Goal: Task Accomplishment & Management: Manage account settings

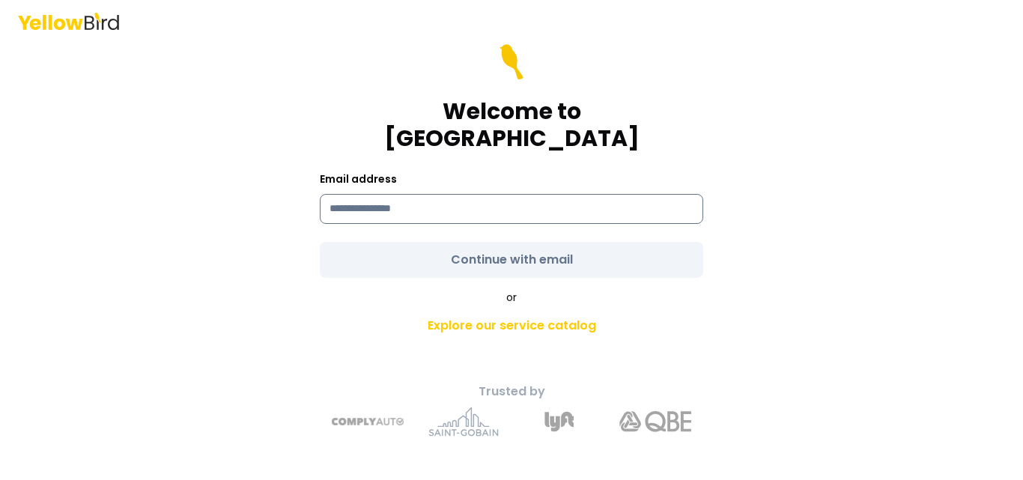
click at [463, 198] on input at bounding box center [511, 209] width 383 height 30
type input "**********"
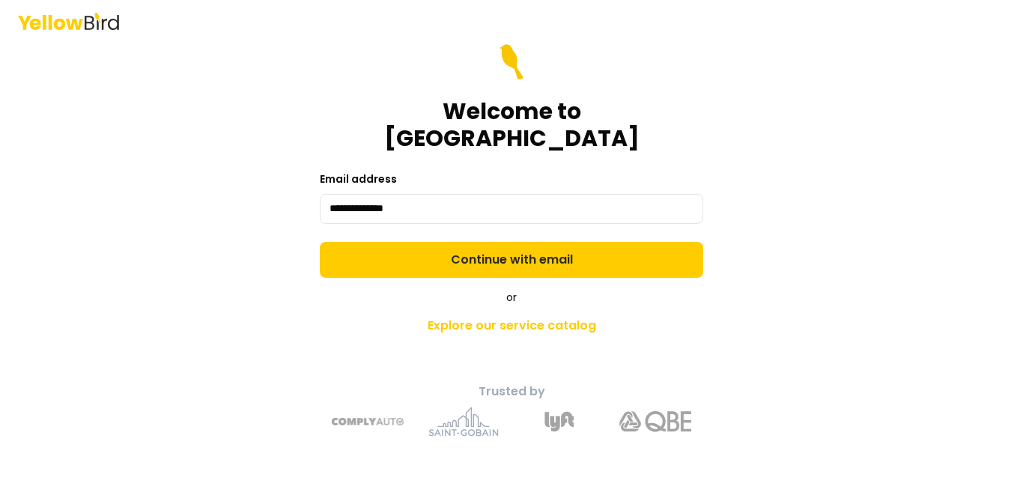
click at [556, 243] on form "**********" at bounding box center [511, 161] width 383 height 234
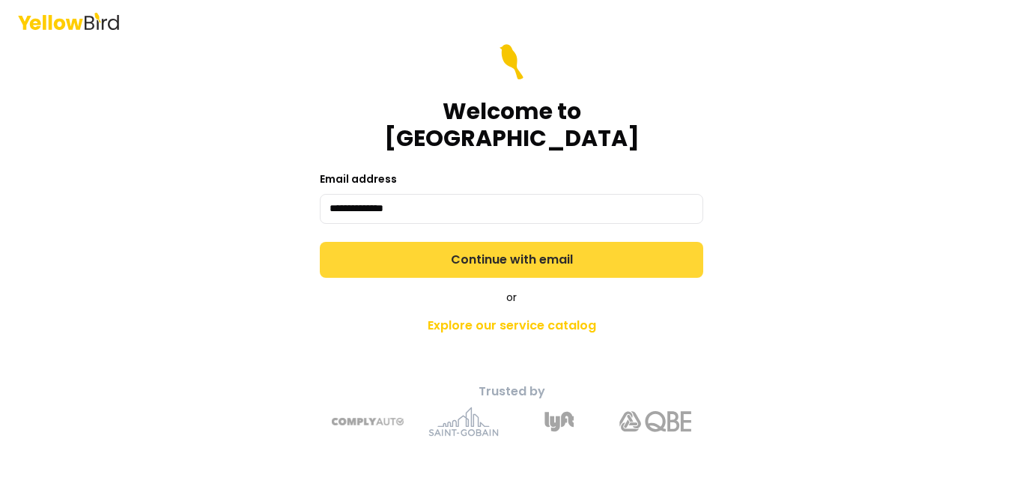
click at [587, 242] on button "Continue with email" at bounding box center [511, 260] width 383 height 36
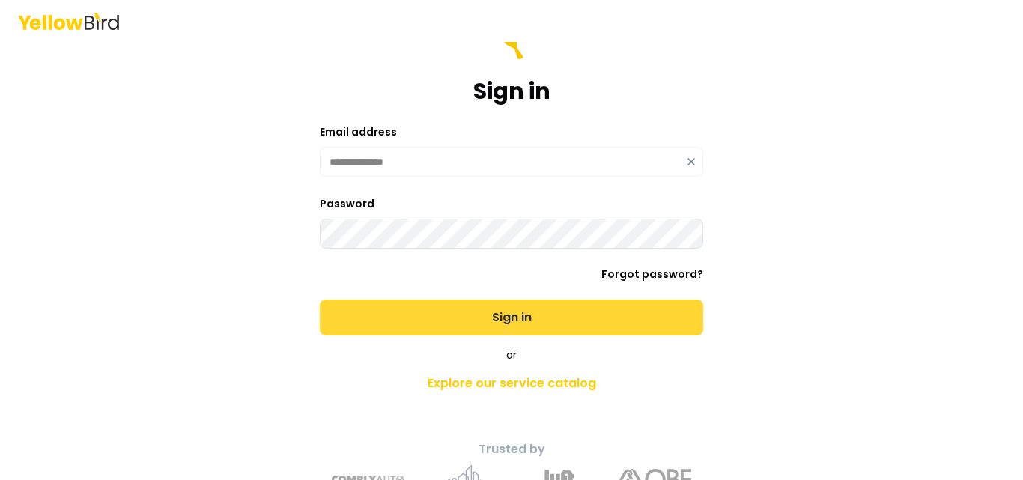
click at [510, 318] on button "Sign in" at bounding box center [511, 318] width 383 height 36
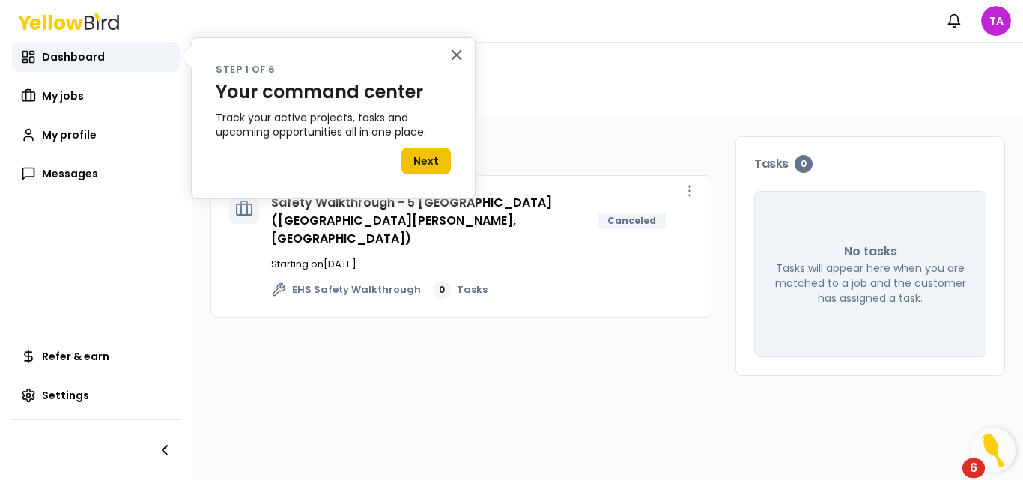
click at [422, 160] on button "Next" at bounding box center [425, 161] width 49 height 27
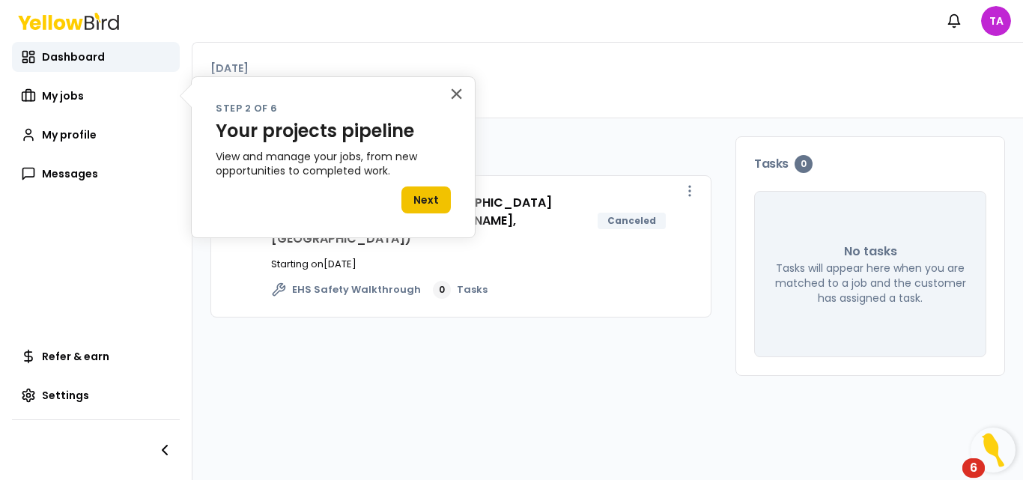
click at [431, 192] on button "Next" at bounding box center [425, 199] width 49 height 27
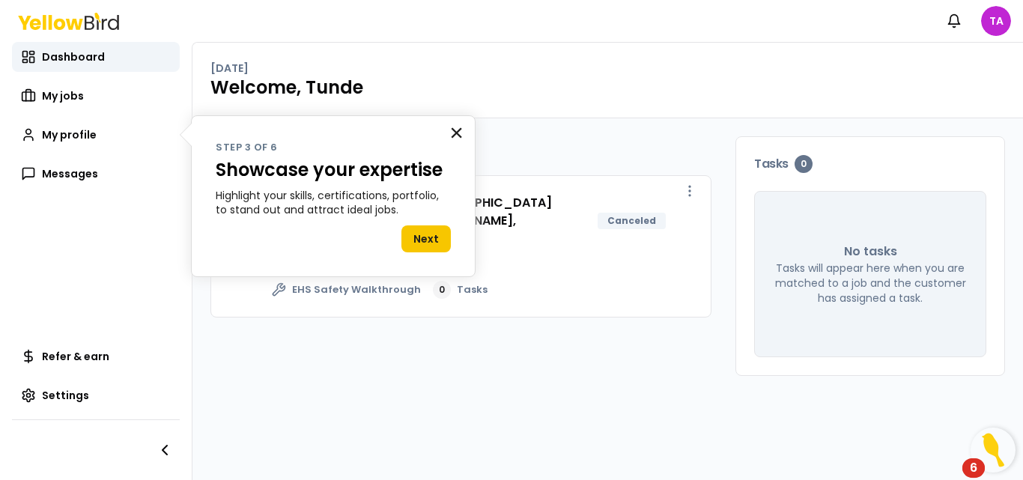
click at [454, 130] on button "×" at bounding box center [456, 133] width 14 height 24
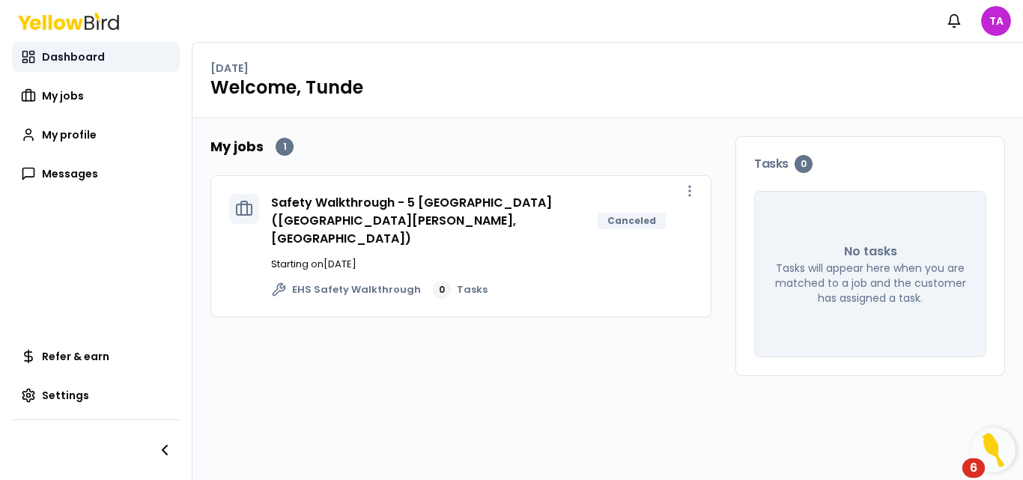
click at [66, 51] on span "Dashboard" at bounding box center [73, 56] width 63 height 15
click at [688, 190] on icon "button" at bounding box center [689, 190] width 15 height 15
click at [671, 223] on span "View job" at bounding box center [658, 225] width 37 height 12
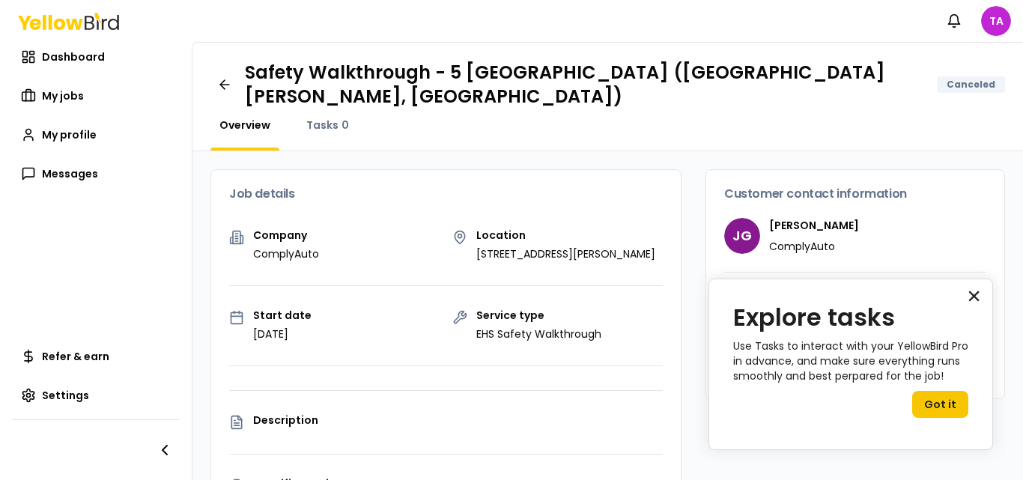
click at [971, 298] on button "×" at bounding box center [974, 296] width 14 height 24
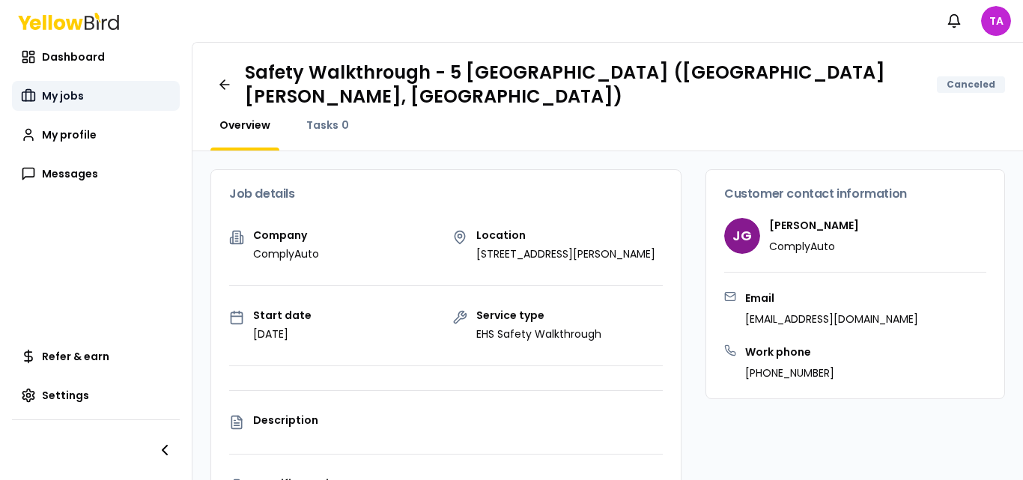
click at [78, 95] on span "My jobs" at bounding box center [63, 95] width 42 height 15
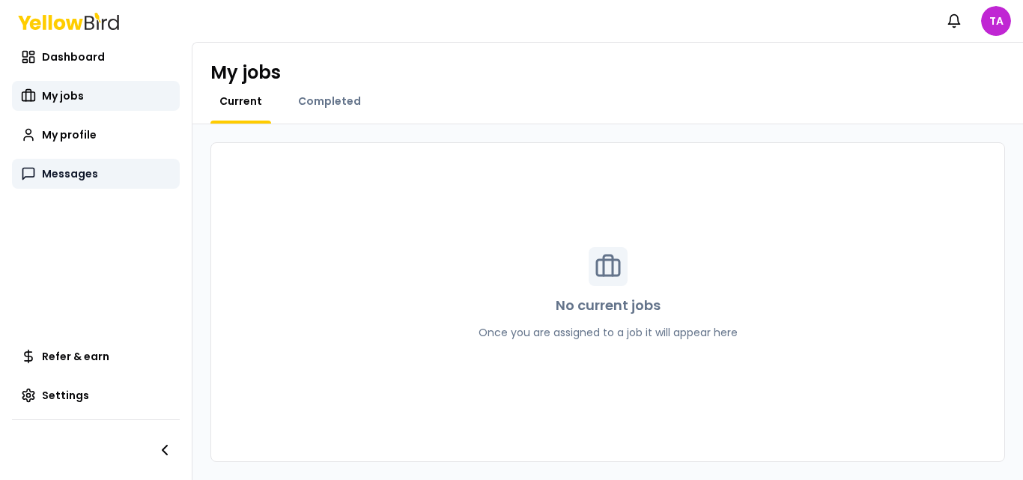
click at [63, 173] on span "Messages" at bounding box center [70, 173] width 56 height 15
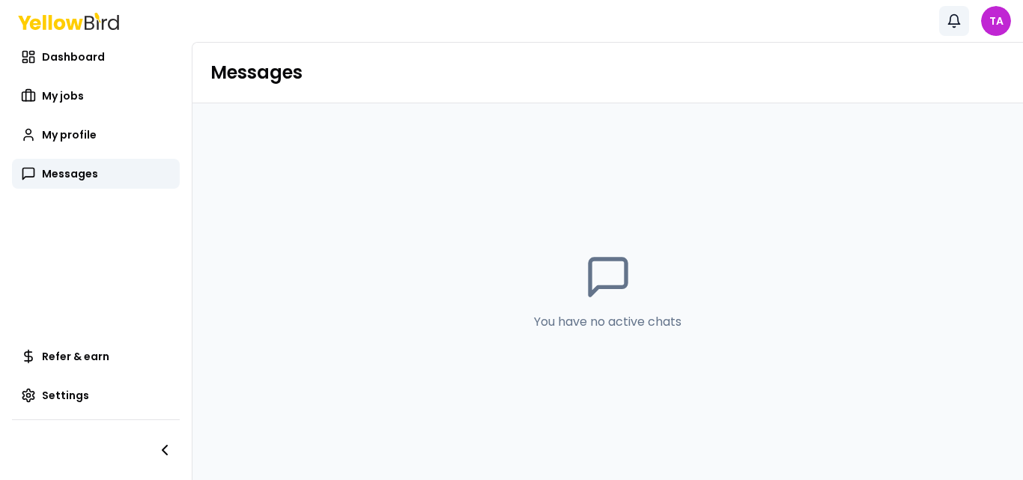
click at [956, 19] on icon "button" at bounding box center [954, 20] width 15 height 15
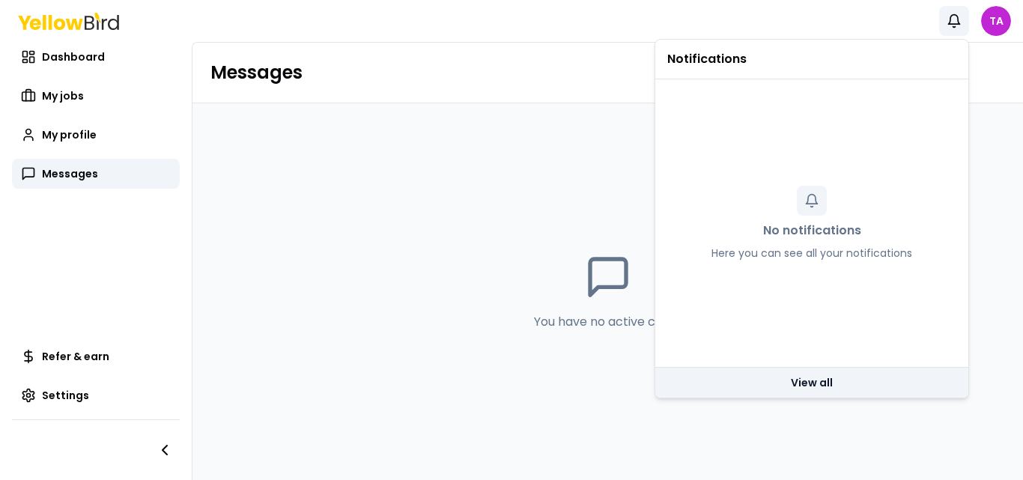
click at [820, 377] on link "View all" at bounding box center [811, 383] width 313 height 30
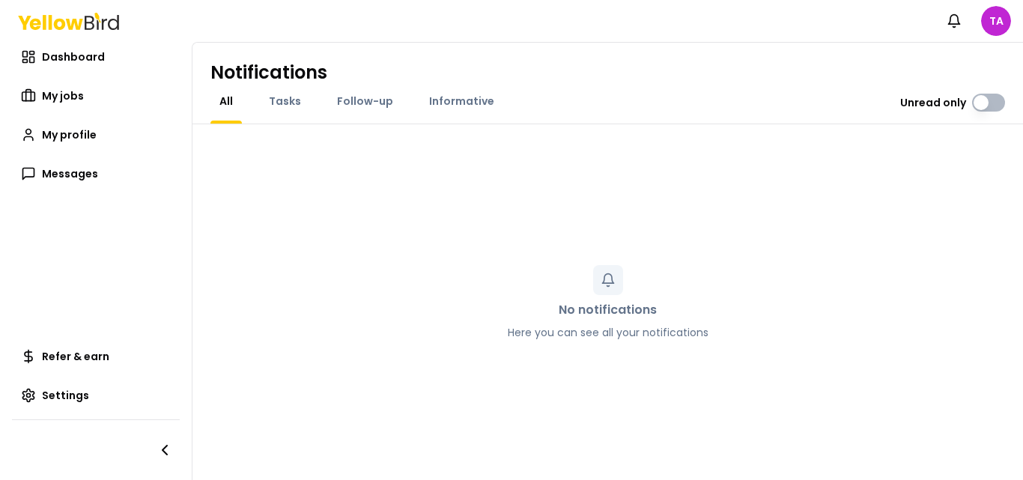
click at [221, 100] on span "All" at bounding box center [225, 101] width 13 height 15
click at [279, 100] on span "Tasks" at bounding box center [285, 101] width 32 height 15
